Goal: Obtain resource: Download file/media

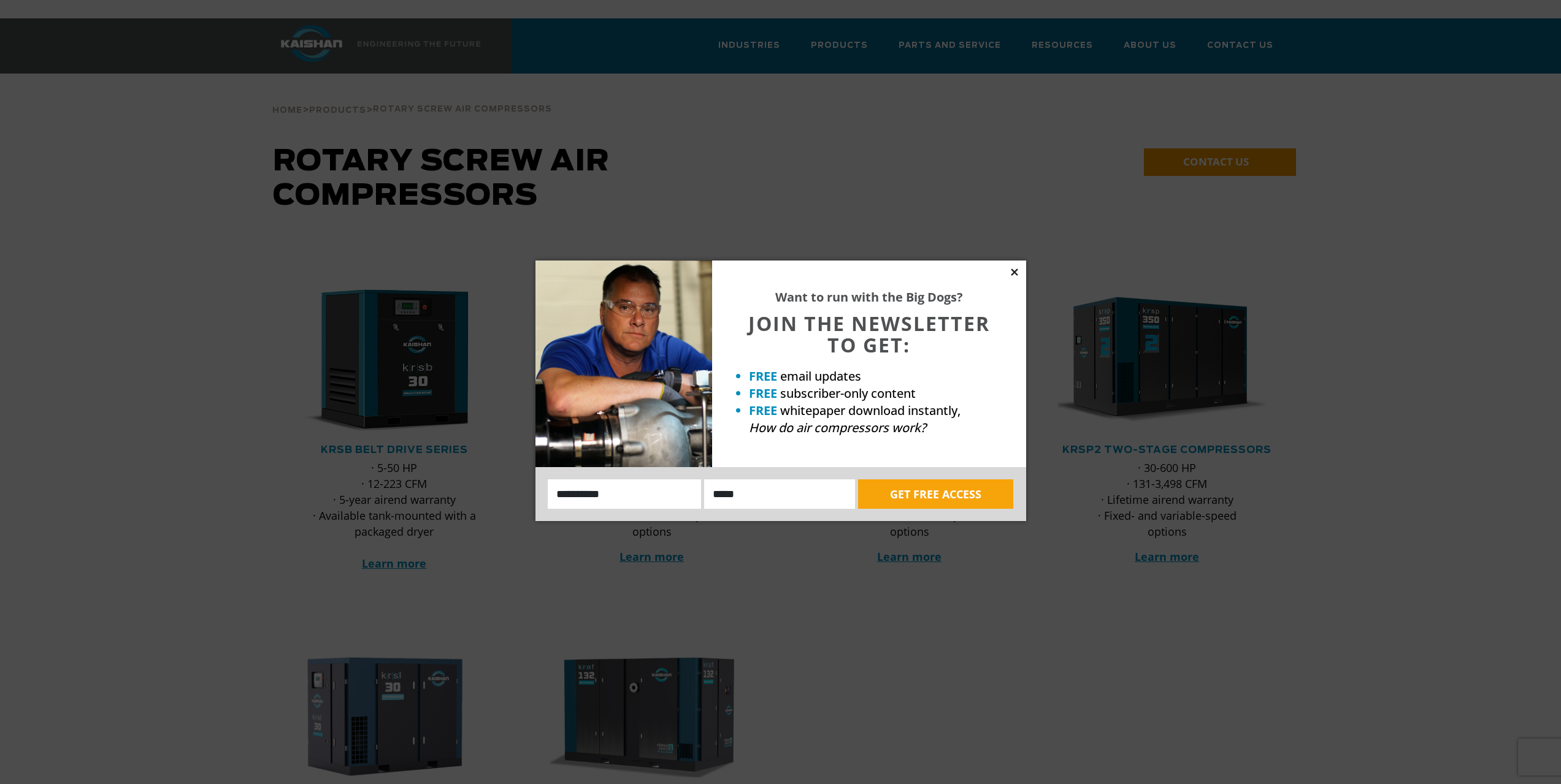
click at [1018, 268] on icon at bounding box center [1014, 272] width 11 height 11
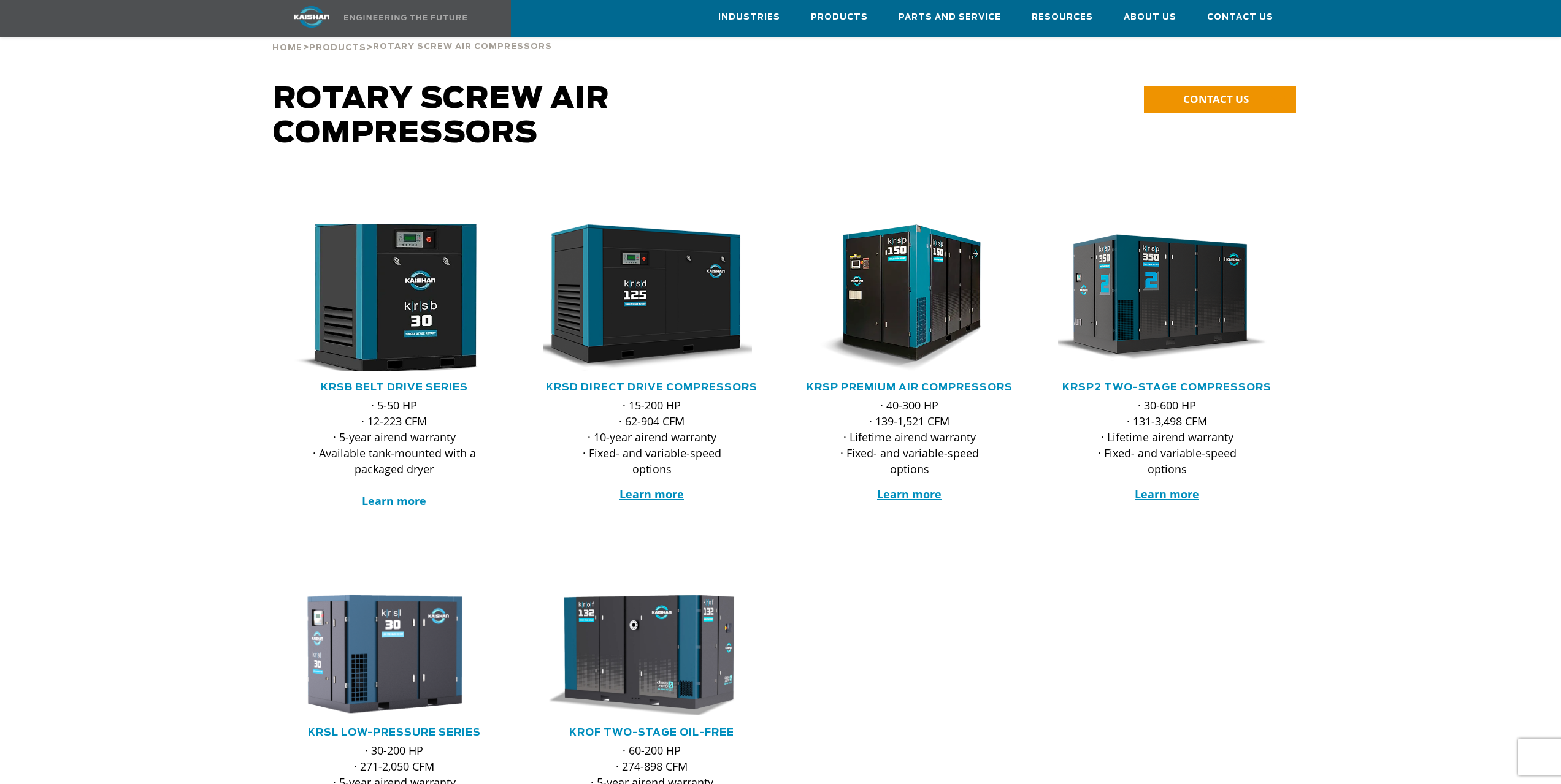
scroll to position [61, 0]
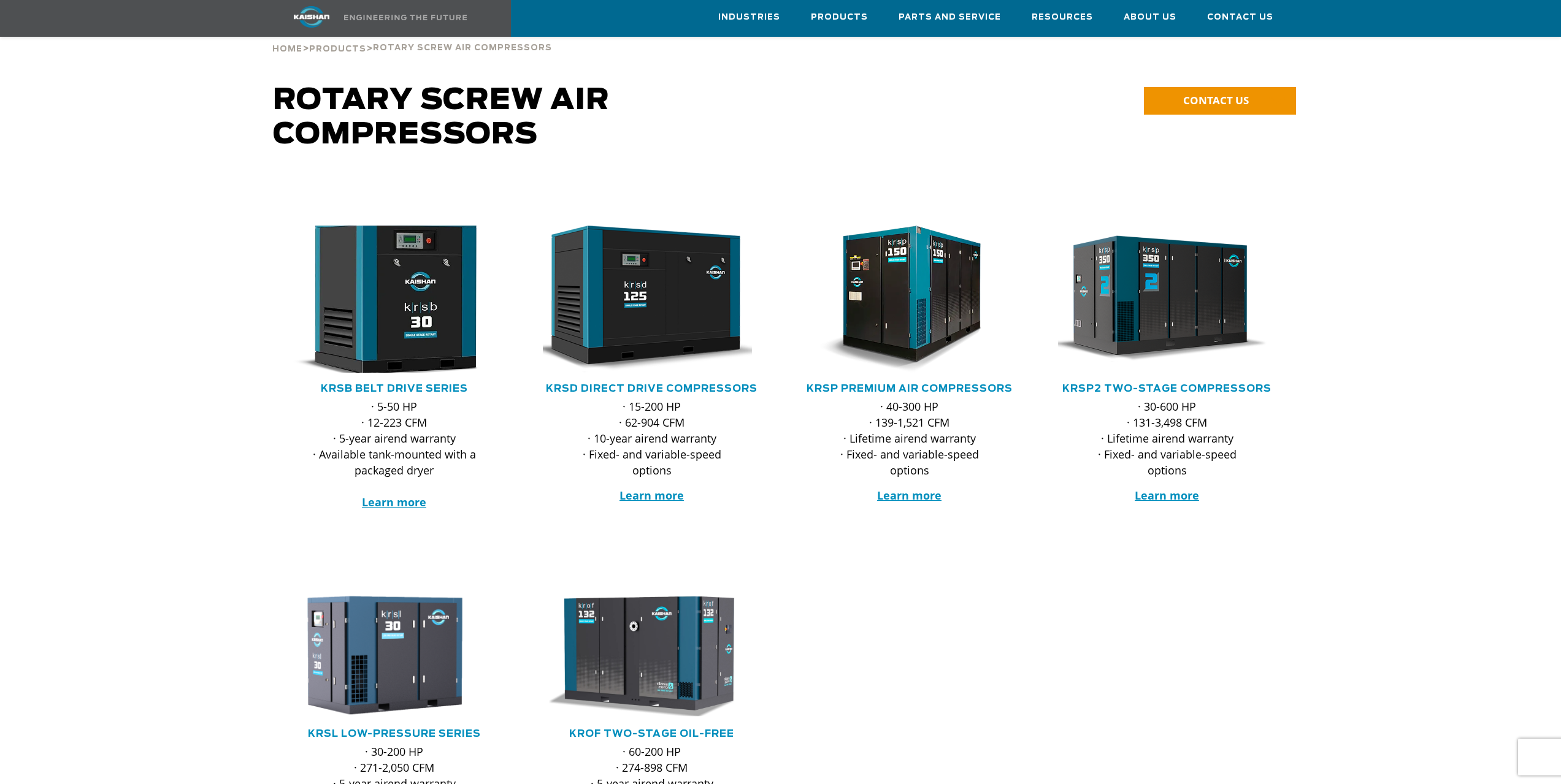
click at [399, 330] on img at bounding box center [385, 299] width 240 height 162
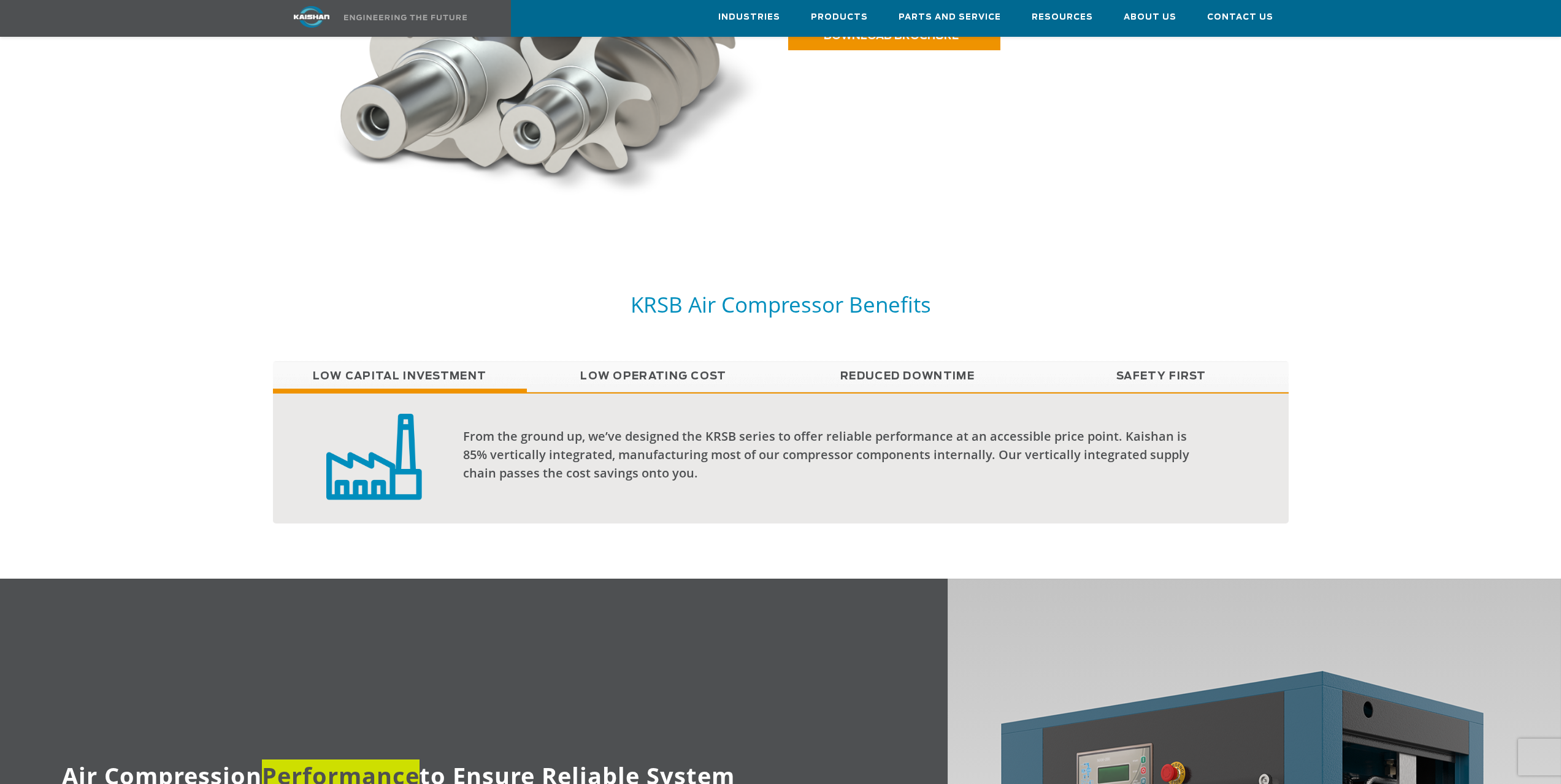
scroll to position [674, 0]
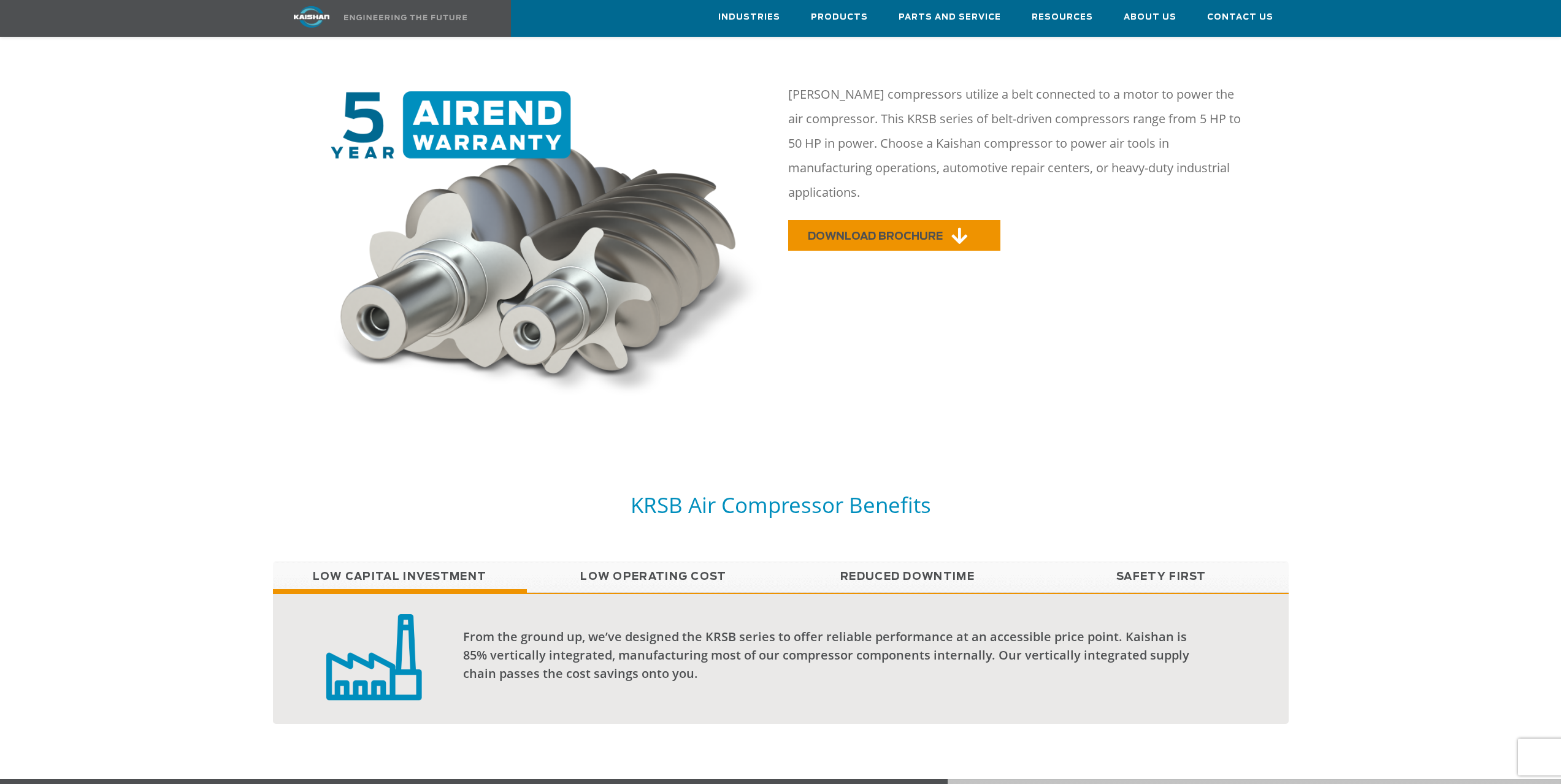
click at [879, 231] on span "DOWNLOAD BROCHURE" at bounding box center [875, 236] width 135 height 10
